Goal: Task Accomplishment & Management: Manage account settings

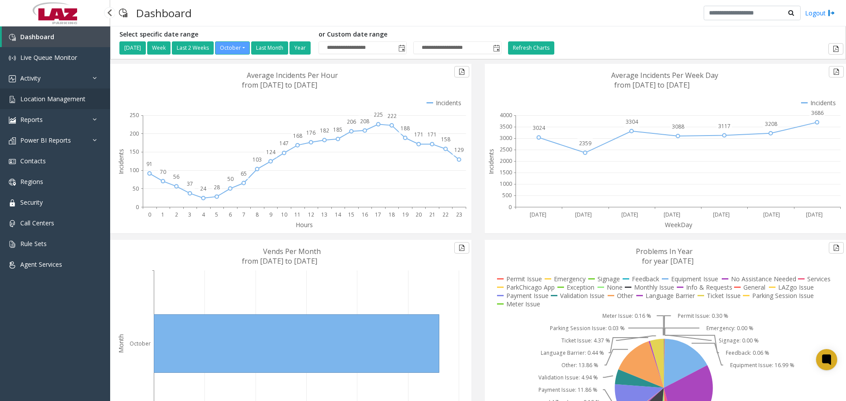
click at [74, 95] on span "Location Management" at bounding box center [52, 99] width 65 height 8
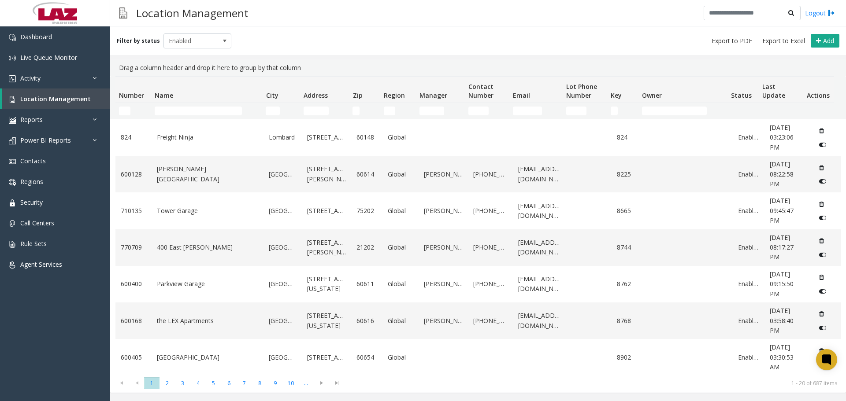
click at [115, 110] on td "Number Filter" at bounding box center [133, 111] width 36 height 16
click at [125, 111] on input "Number Filter" at bounding box center [124, 111] width 11 height 9
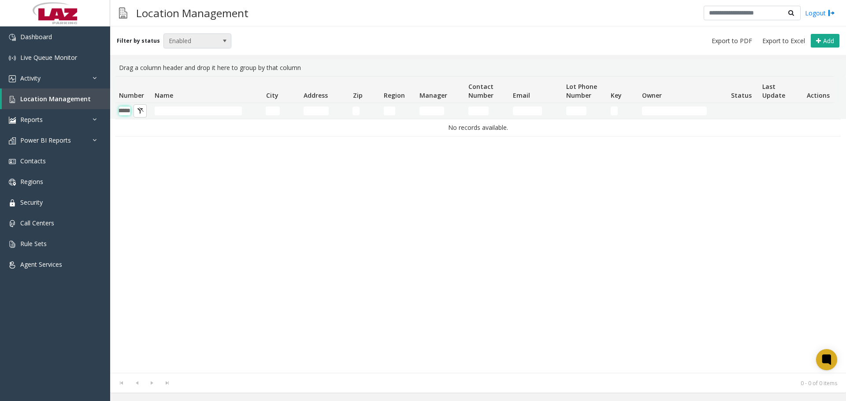
type input "******"
click at [200, 44] on span "Enabled" at bounding box center [191, 41] width 54 height 14
click at [192, 79] on li "Disabled" at bounding box center [194, 80] width 66 height 12
drag, startPoint x: 209, startPoint y: 31, endPoint x: 210, endPoint y: 39, distance: 8.4
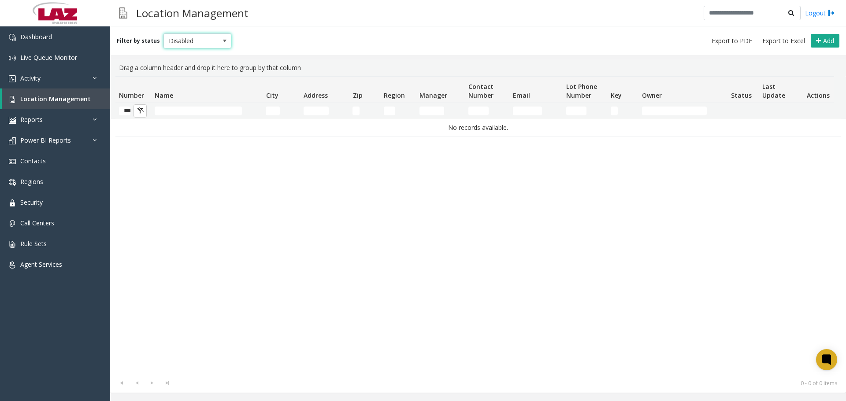
click at [210, 31] on div "Filter by status Disabled Add" at bounding box center [478, 40] width 736 height 29
click at [187, 43] on span "Disabled" at bounding box center [191, 41] width 54 height 14
click at [174, 89] on li "Archived" at bounding box center [194, 91] width 66 height 12
click at [204, 39] on span "Archived" at bounding box center [191, 41] width 54 height 14
click at [189, 67] on li "Enabled" at bounding box center [194, 68] width 66 height 12
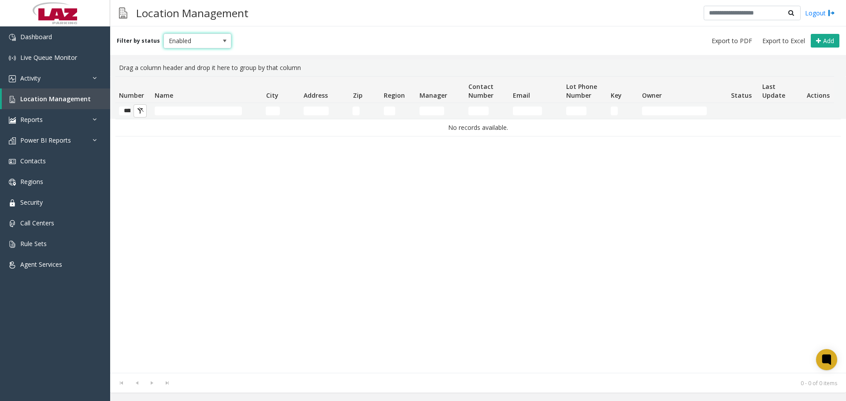
click at [195, 39] on span "Enabled" at bounding box center [191, 41] width 54 height 14
click at [189, 59] on li "All" at bounding box center [194, 56] width 66 height 12
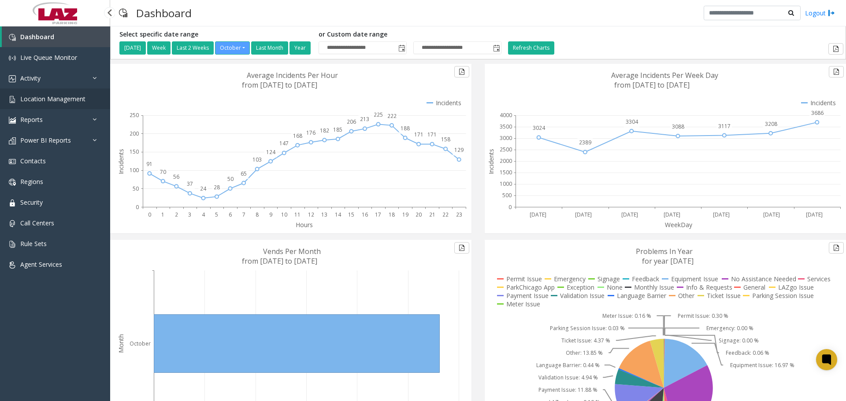
click at [70, 93] on link "Location Management" at bounding box center [55, 99] width 110 height 21
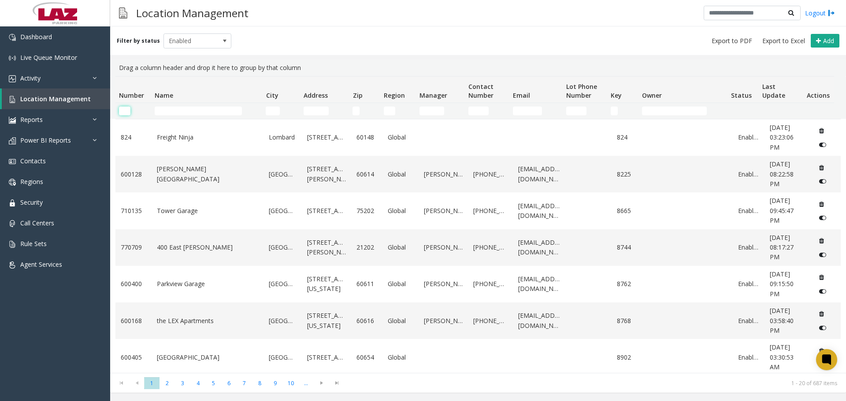
click at [122, 109] on input "Number Filter" at bounding box center [124, 111] width 11 height 9
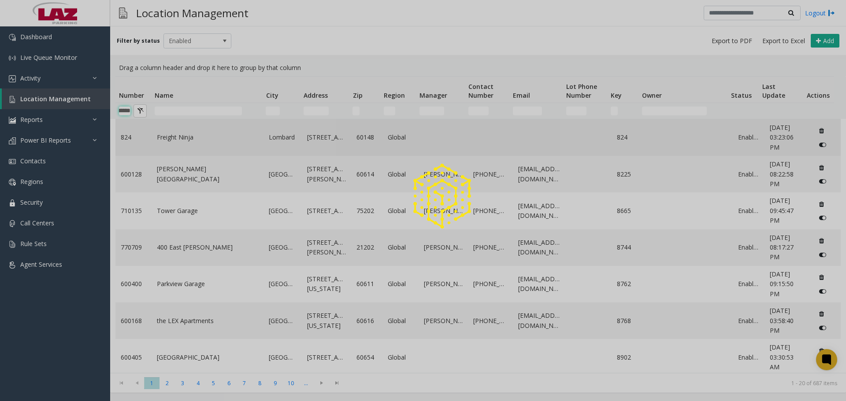
type input "******"
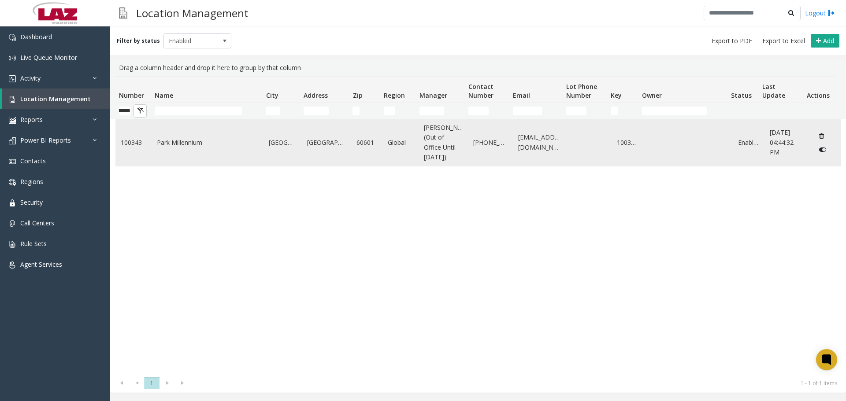
click at [211, 146] on link "Park Millennium" at bounding box center [208, 143] width 102 height 10
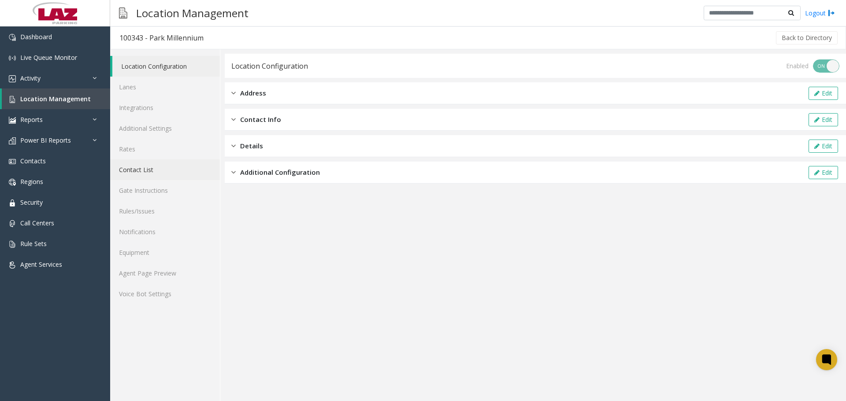
click at [156, 172] on link "Contact List" at bounding box center [165, 169] width 110 height 21
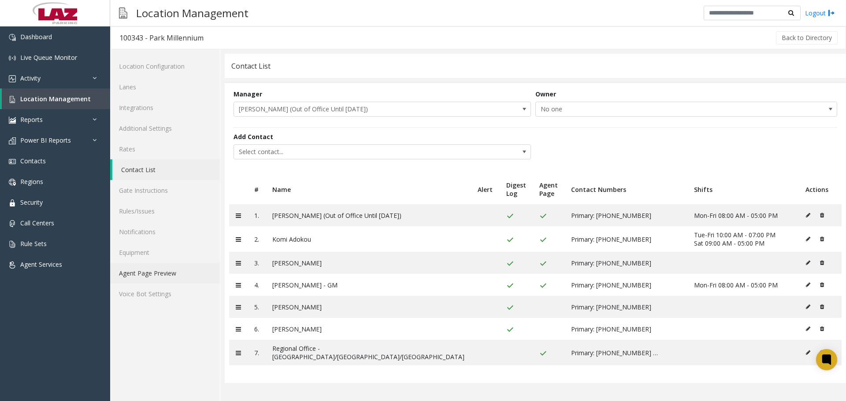
click at [157, 272] on link "Agent Page Preview" at bounding box center [165, 273] width 110 height 21
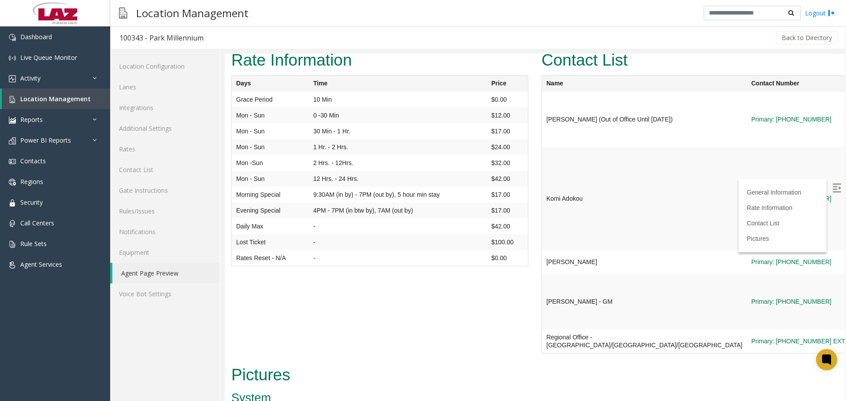
scroll to position [485, 0]
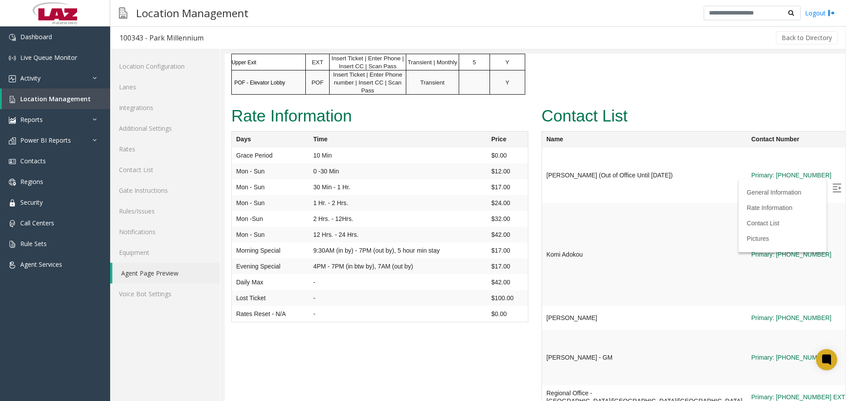
click at [463, 185] on img at bounding box center [836, 188] width 9 height 9
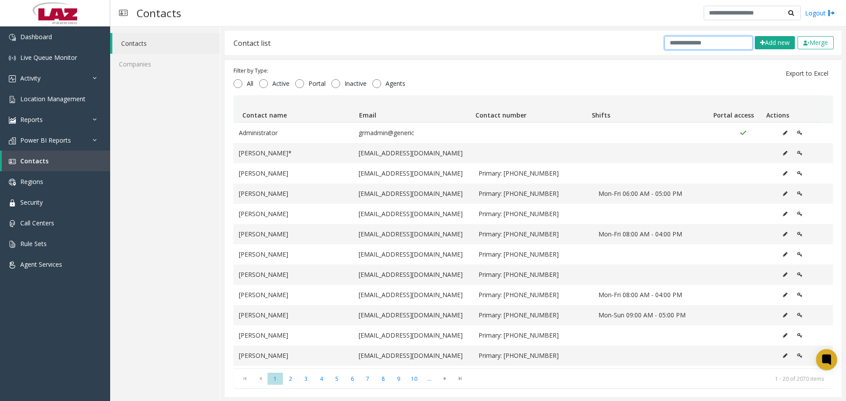
click at [666, 42] on input "text" at bounding box center [708, 43] width 88 height 14
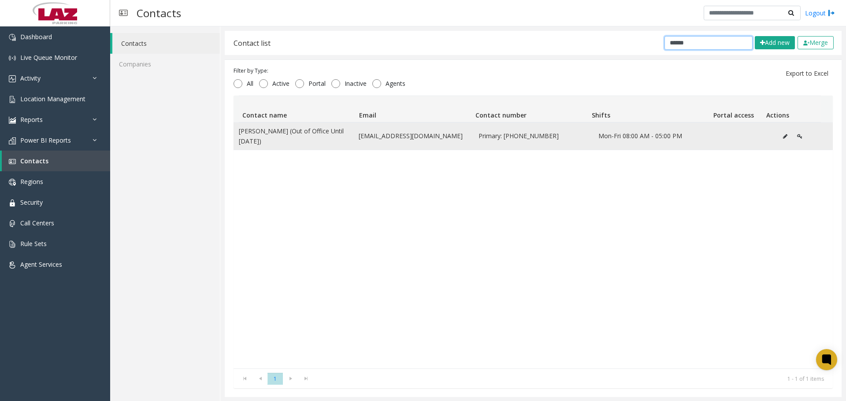
type input "******"
click at [783, 137] on icon "Data table" at bounding box center [785, 136] width 4 height 5
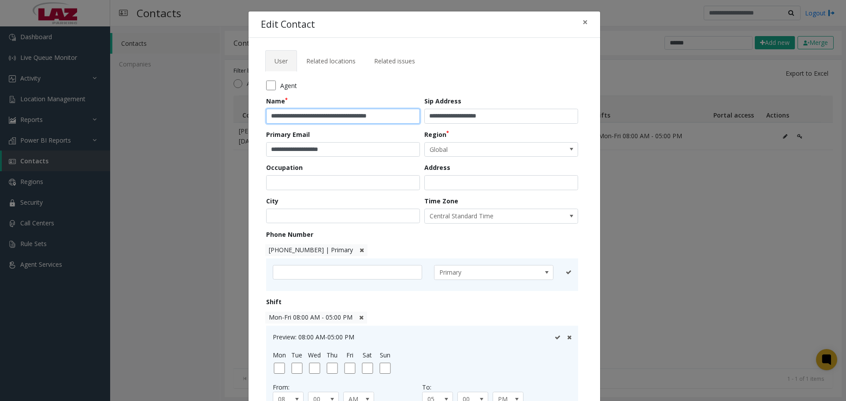
drag, startPoint x: 367, startPoint y: 118, endPoint x: 302, endPoint y: 122, distance: 65.3
click at [302, 122] on input "**********" at bounding box center [343, 116] width 154 height 15
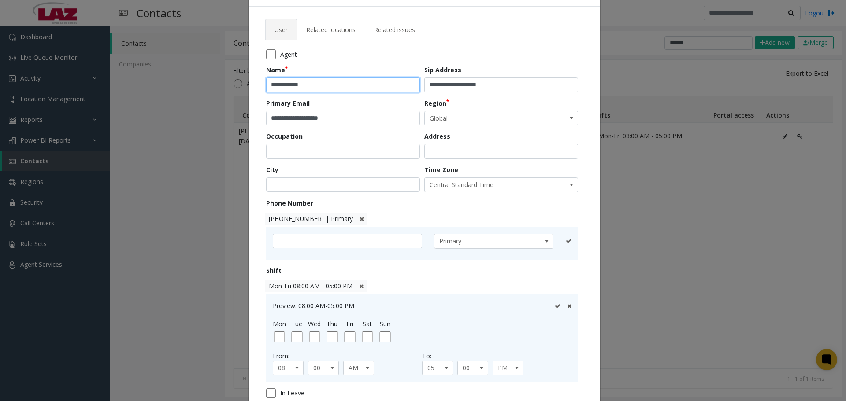
scroll to position [117, 0]
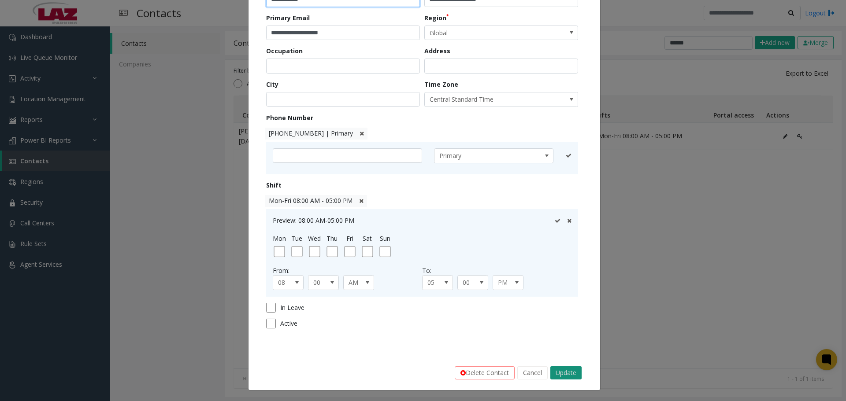
type input "**********"
click at [560, 374] on button "Update" at bounding box center [565, 372] width 31 height 13
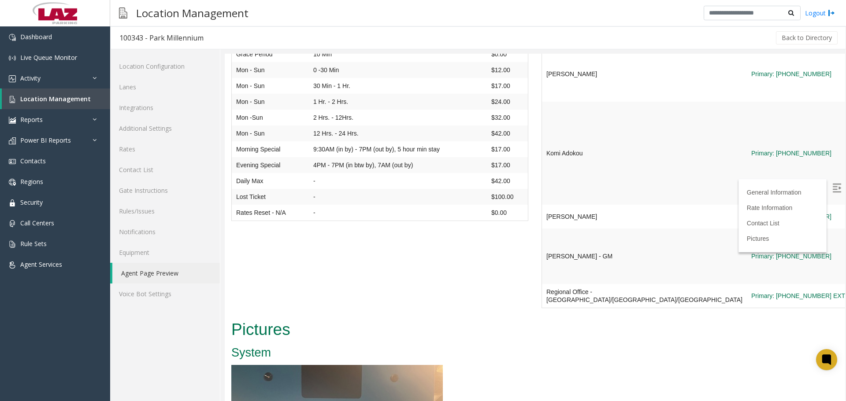
scroll to position [440, 0]
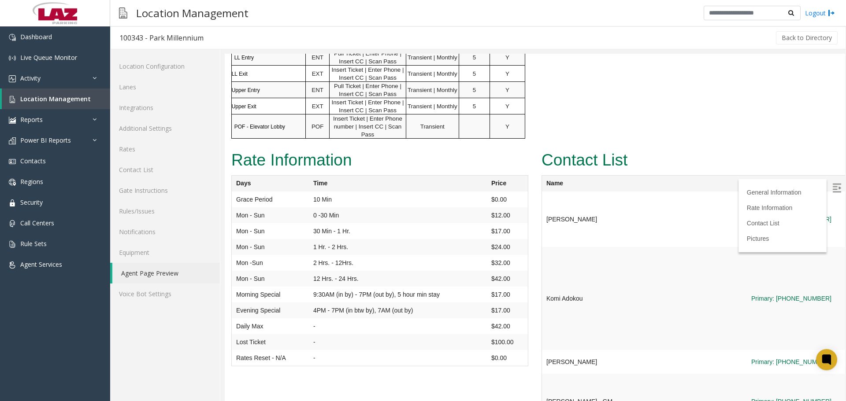
click at [832, 187] on img at bounding box center [836, 188] width 9 height 9
